Goal: Browse casually

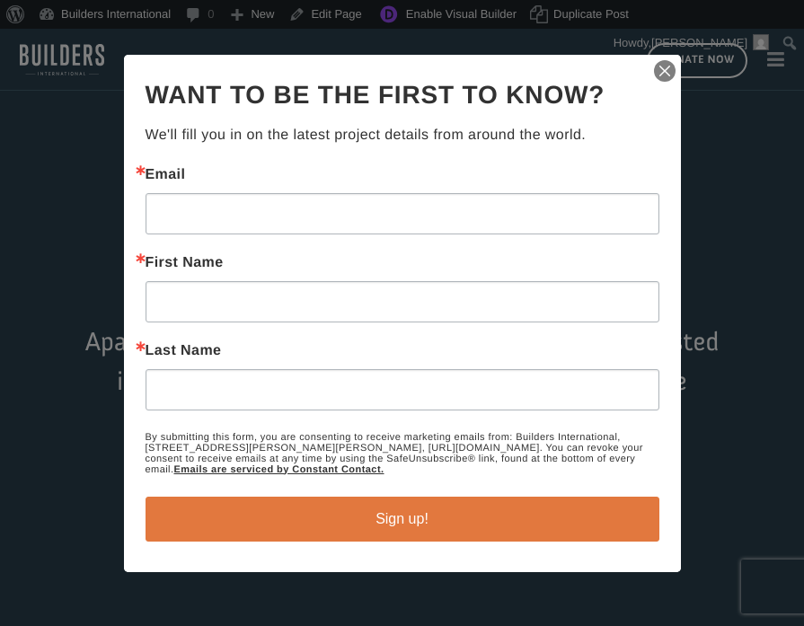
click at [665, 64] on img "button" at bounding box center [664, 70] width 25 height 25
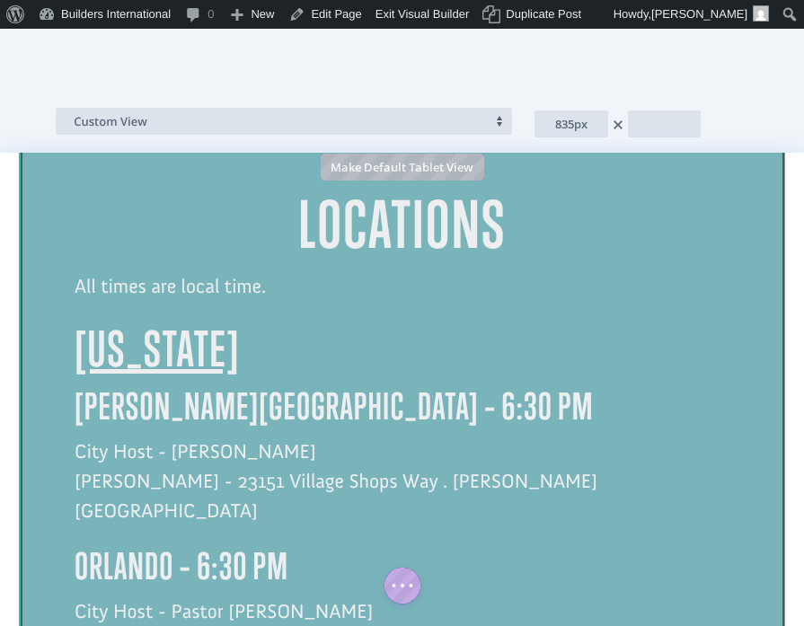
scroll to position [1935, 0]
